Goal: Information Seeking & Learning: Learn about a topic

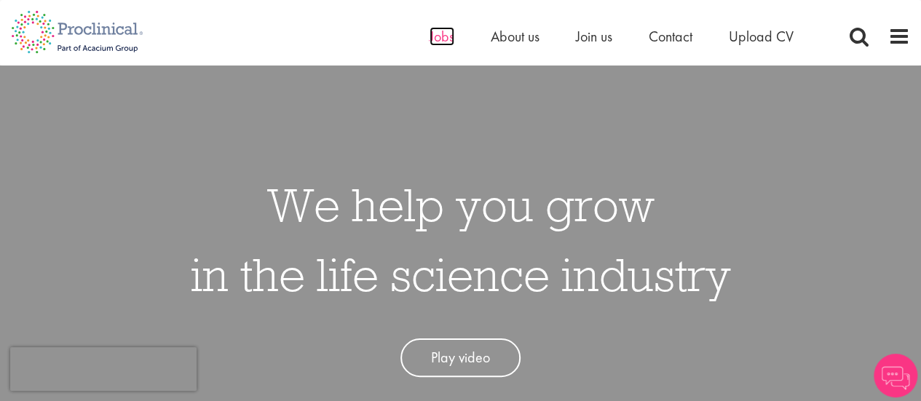
click at [440, 33] on span "Jobs" at bounding box center [442, 36] width 25 height 19
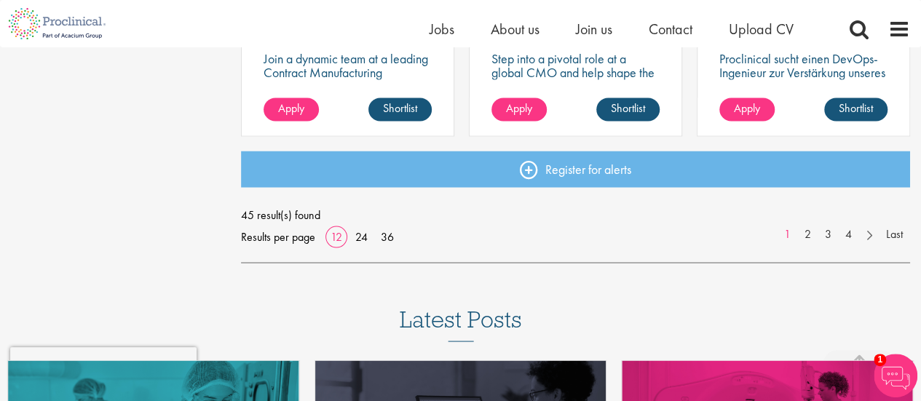
scroll to position [1236, 0]
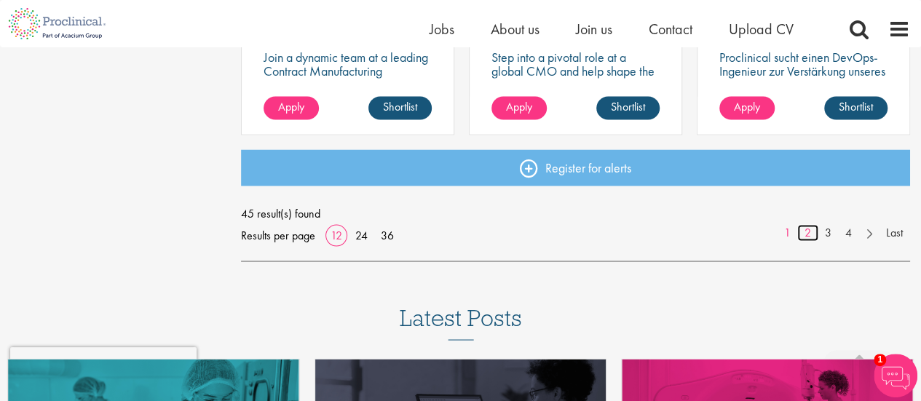
click at [807, 231] on link "2" at bounding box center [807, 232] width 21 height 17
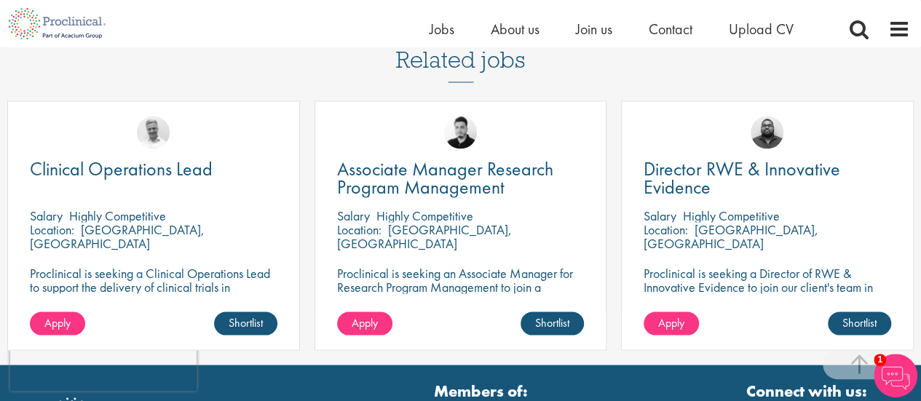
scroll to position [1249, 0]
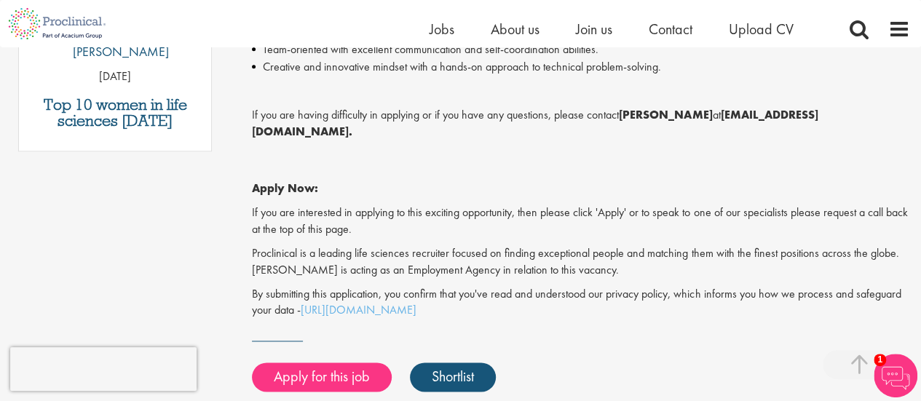
scroll to position [909, 0]
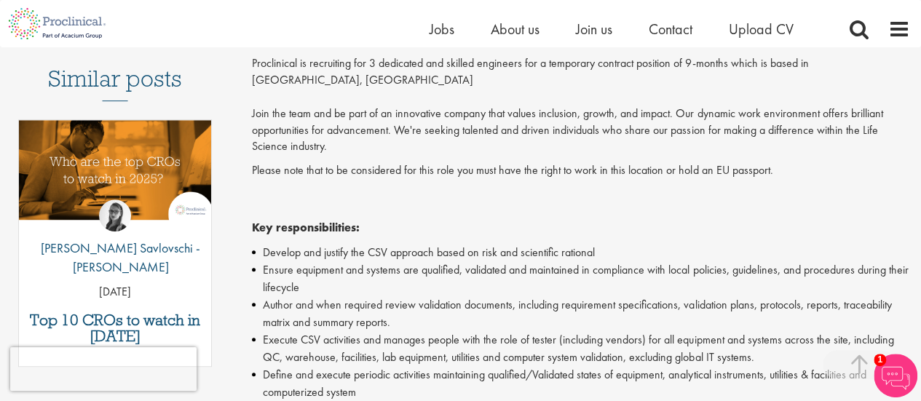
scroll to position [411, 0]
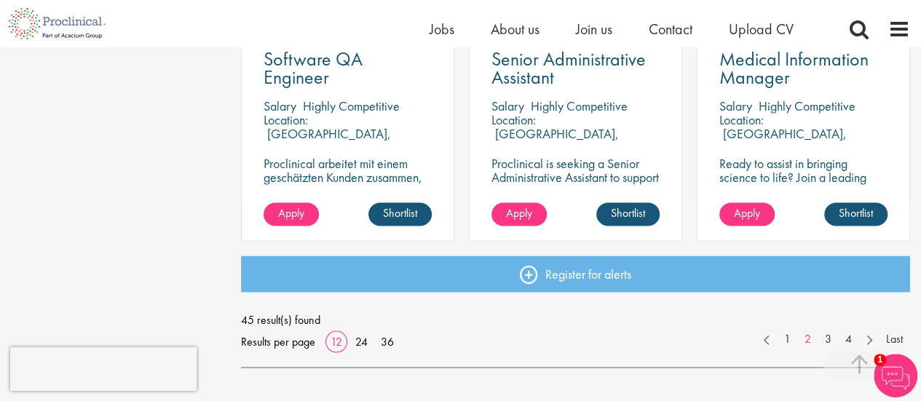
scroll to position [1134, 0]
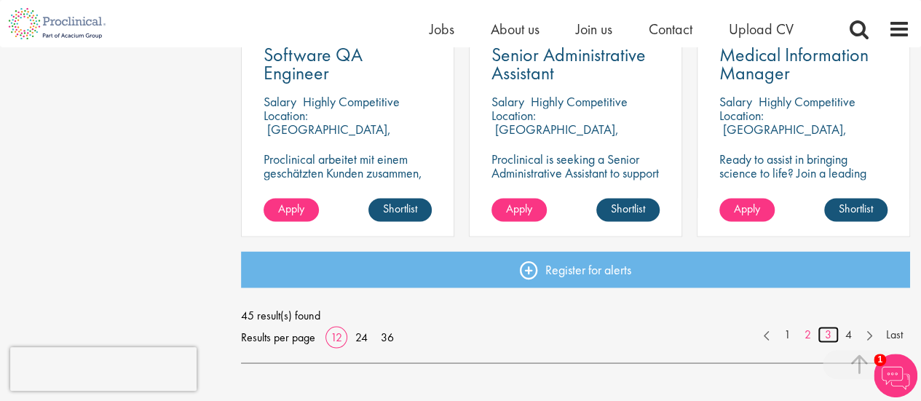
click at [827, 331] on link "3" at bounding box center [828, 334] width 21 height 17
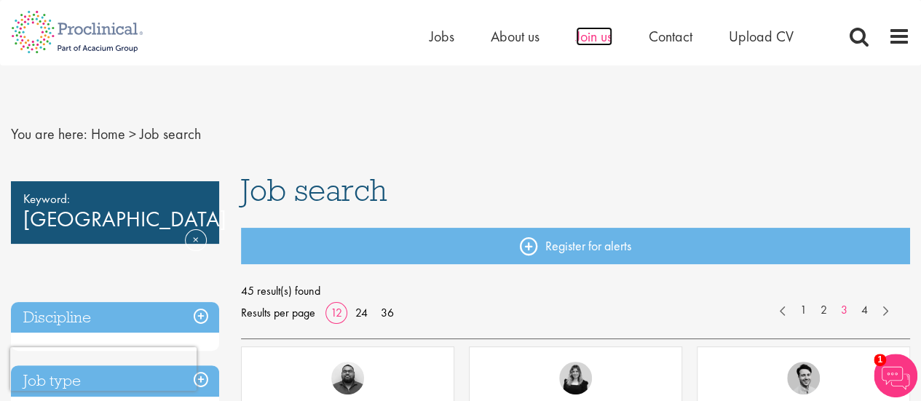
click at [593, 36] on span "Join us" at bounding box center [594, 36] width 36 height 19
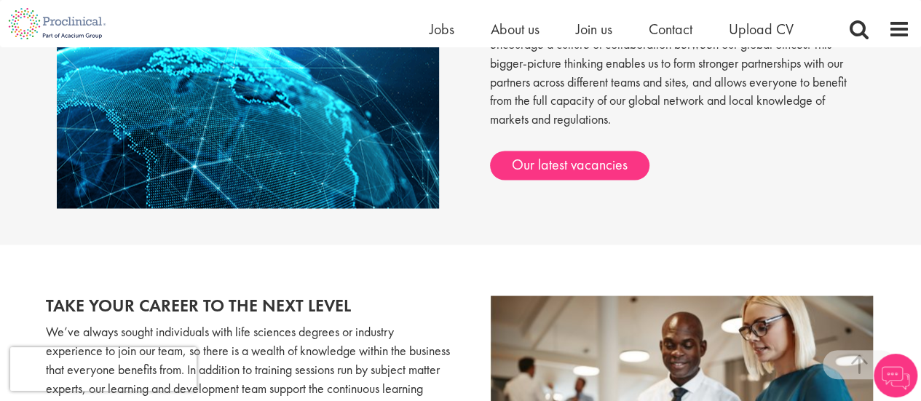
scroll to position [1249, 0]
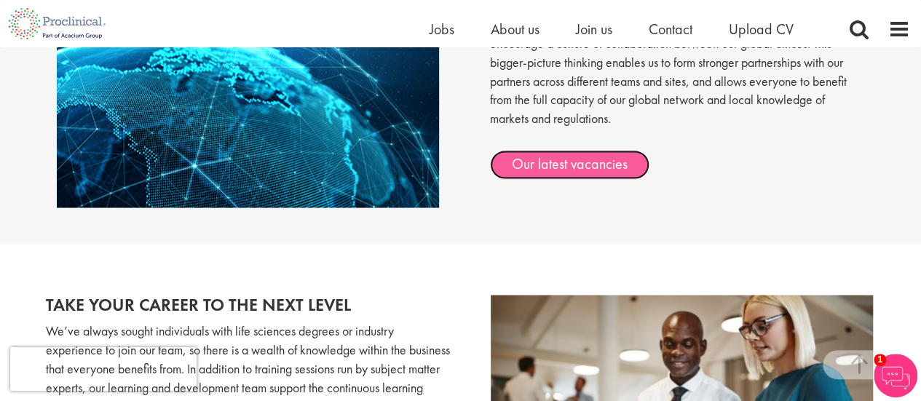
click at [577, 156] on link "Our latest vacancies" at bounding box center [569, 164] width 159 height 29
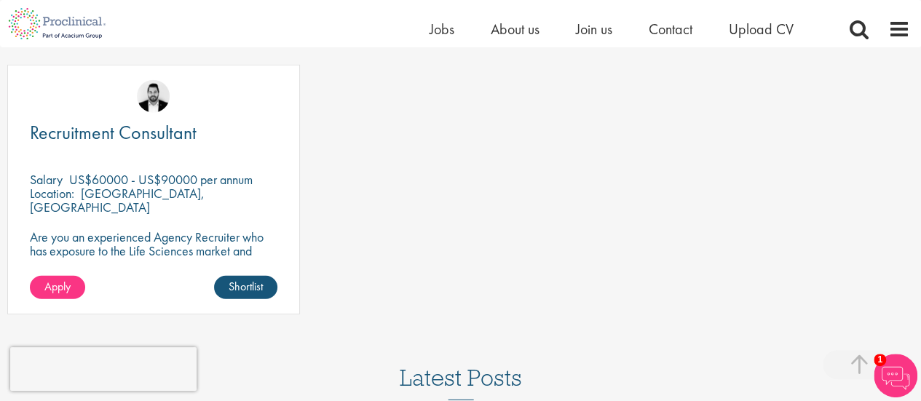
scroll to position [1874, 0]
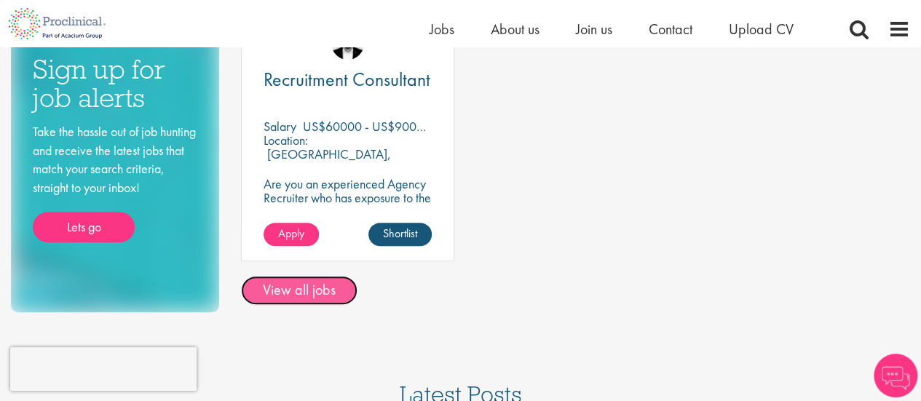
click at [323, 291] on link "View all jobs" at bounding box center [299, 290] width 116 height 29
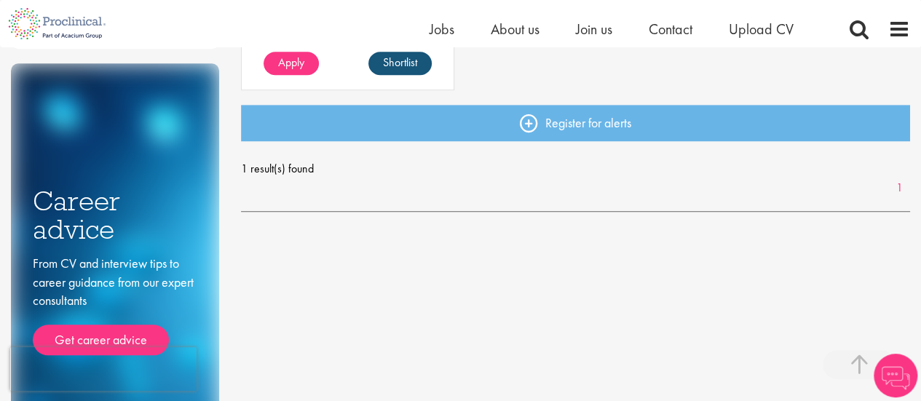
scroll to position [561, 0]
